Goal: Download file/media

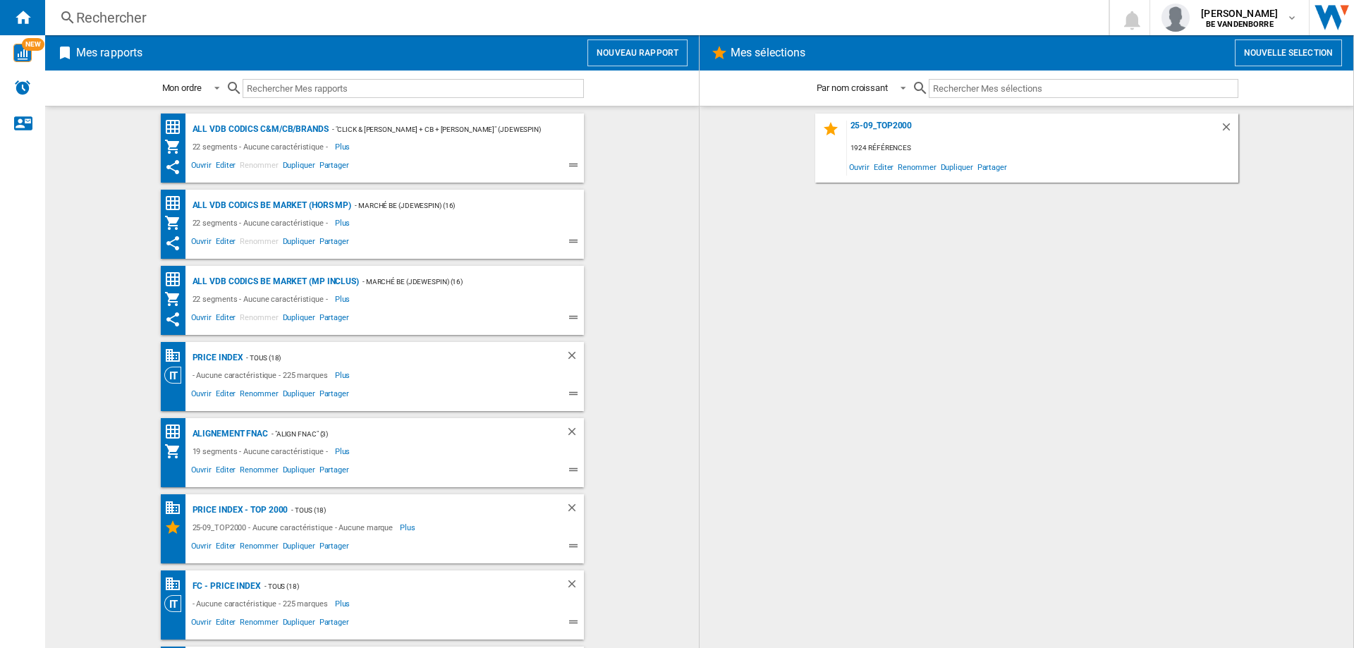
scroll to position [286, 0]
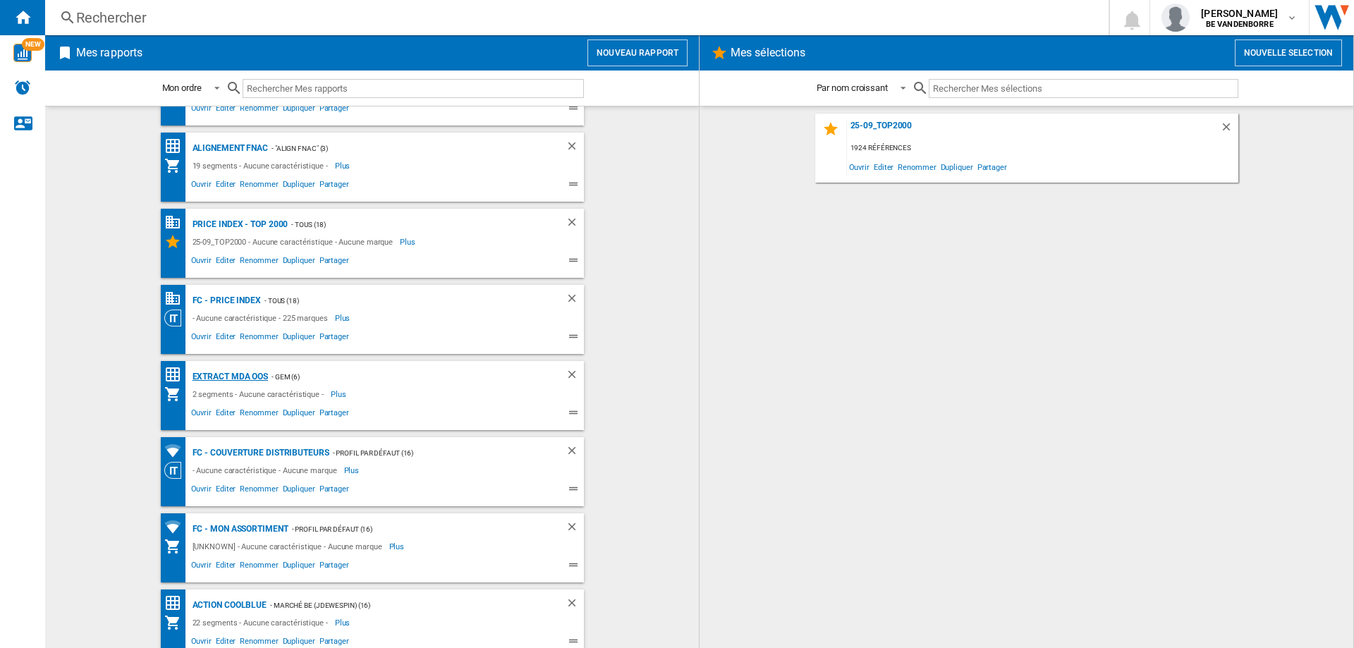
click at [219, 378] on div "Extract MDA OOS" at bounding box center [229, 377] width 80 height 18
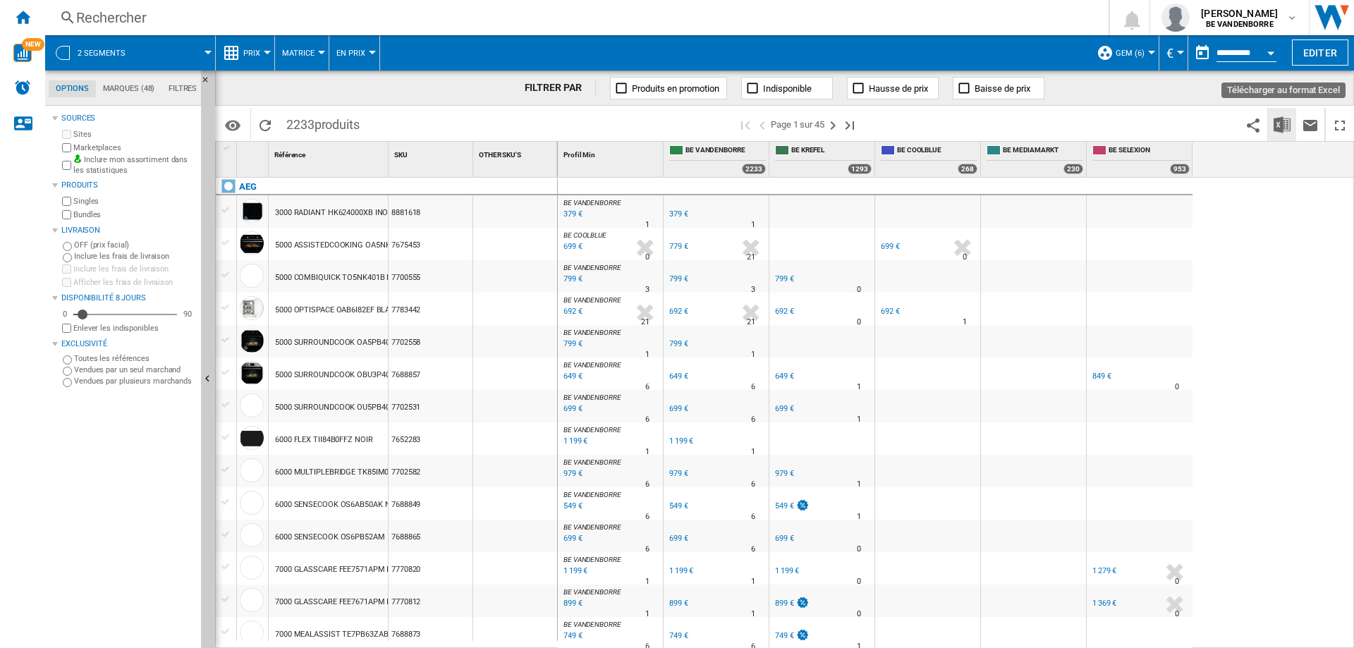
click at [1287, 123] on img "Télécharger au format Excel" at bounding box center [1281, 124] width 17 height 17
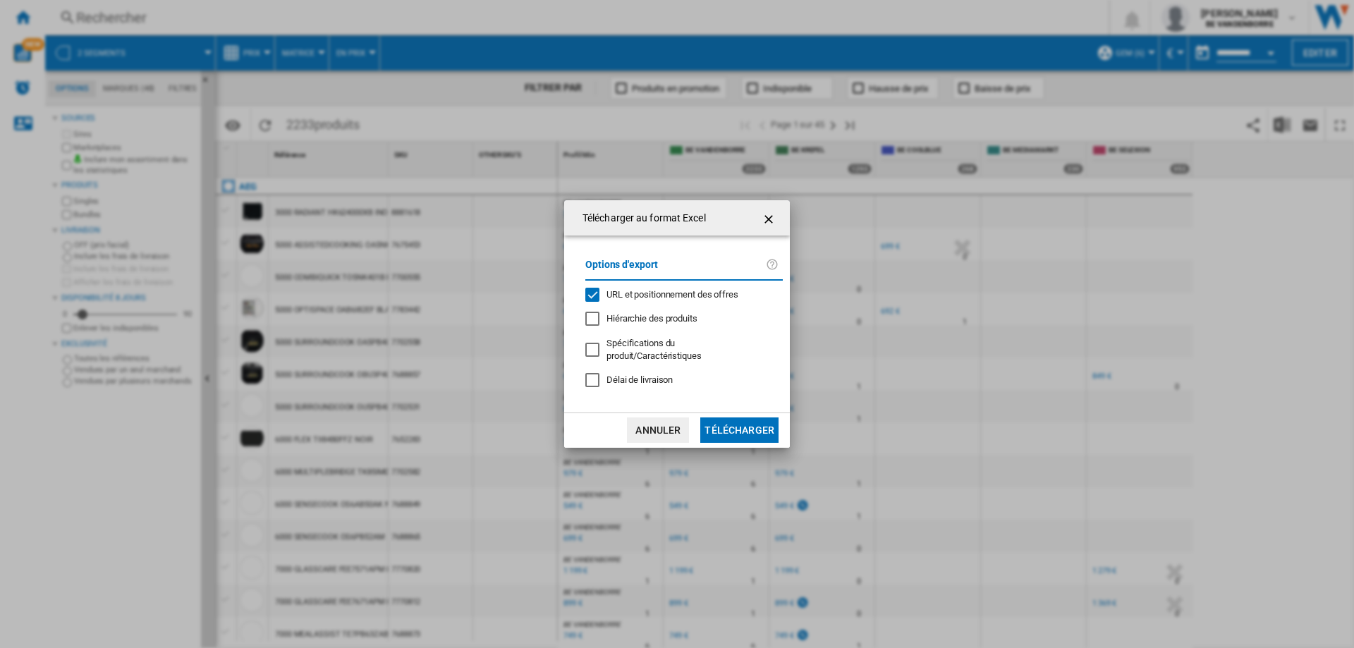
click at [634, 298] on span "URL et positionnement des offres" at bounding box center [672, 294] width 132 height 11
click at [658, 386] on div "Options d'export URL et positionnement des offres Hiérarchie des produits Spéci…" at bounding box center [684, 324] width 212 height 148
click at [646, 377] on span "Délai de livraison" at bounding box center [639, 379] width 66 height 11
click at [718, 419] on button "Télécharger" at bounding box center [739, 429] width 78 height 25
